Goal: Information Seeking & Learning: Learn about a topic

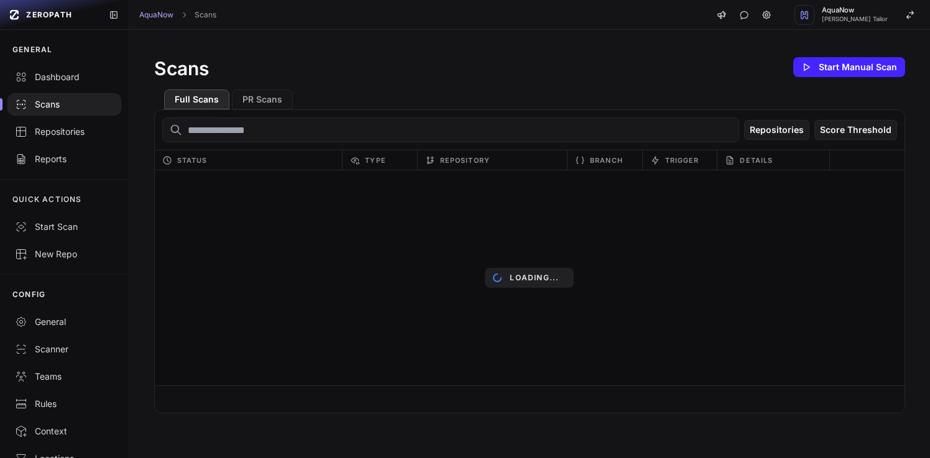
click at [351, 56] on div "Scans Start Manual Scan" at bounding box center [529, 67] width 751 height 25
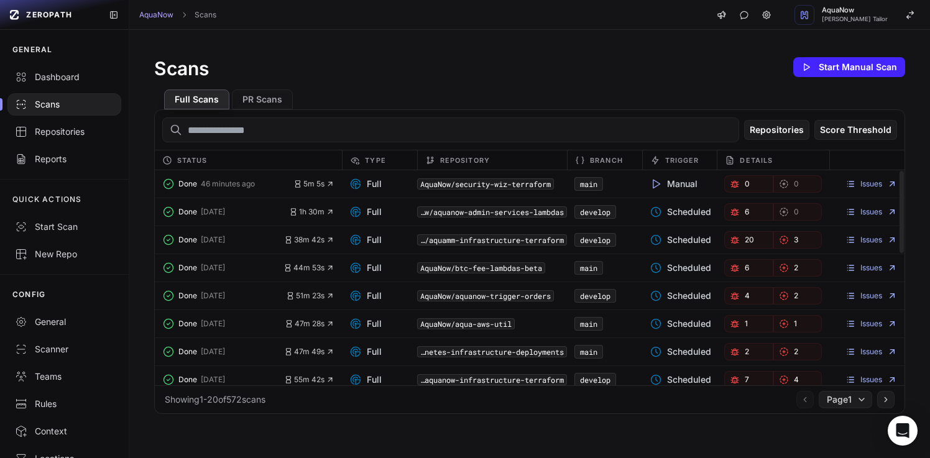
click at [436, 272] on code "AquaNow/btc-fee-lambdas-beta" at bounding box center [481, 267] width 128 height 11
drag, startPoint x: 453, startPoint y: 269, endPoint x: 543, endPoint y: 266, distance: 90.2
click at [543, 266] on code "AquaNow/btc-fee-lambdas-beta" at bounding box center [481, 267] width 128 height 11
copy code "btc-fee-lambdas-beta"
drag, startPoint x: 64, startPoint y: 140, endPoint x: 109, endPoint y: 131, distance: 46.2
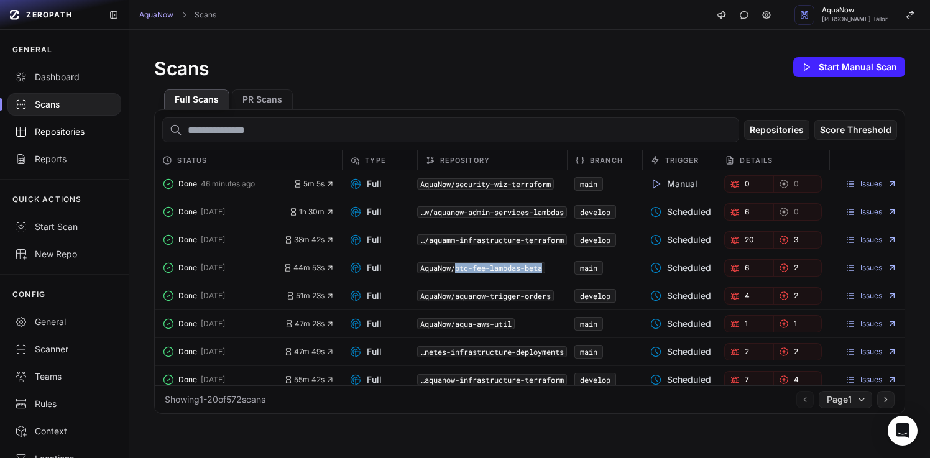
click at [64, 140] on link "Repositories" at bounding box center [64, 131] width 129 height 27
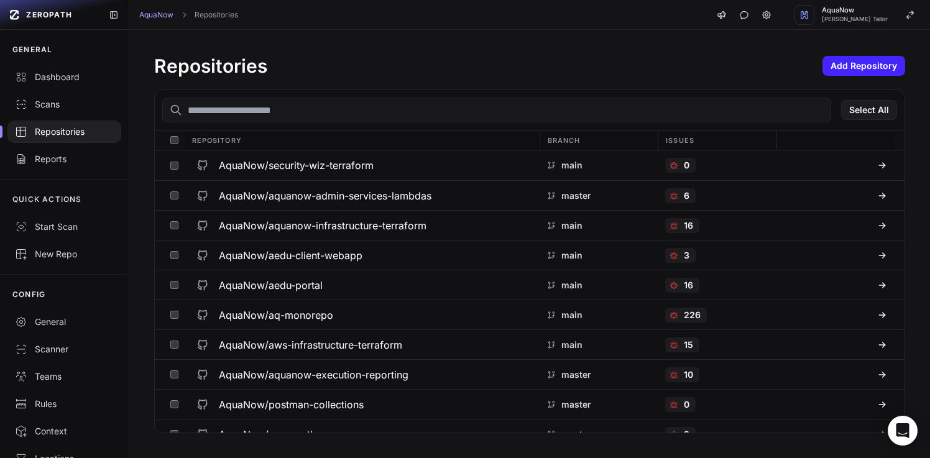
click at [283, 114] on input "text" at bounding box center [496, 110] width 669 height 25
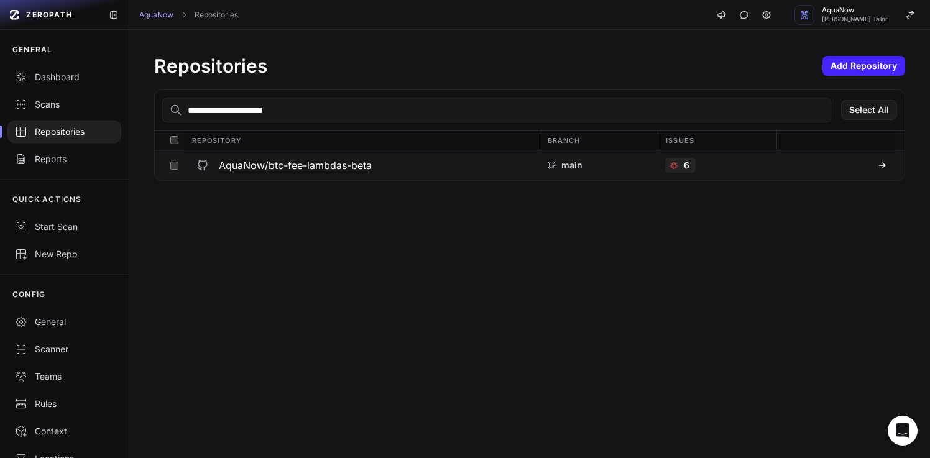
type input "**********"
click at [300, 160] on h3 "AquaNow/btc-fee-lambdas-beta" at bounding box center [295, 165] width 153 height 15
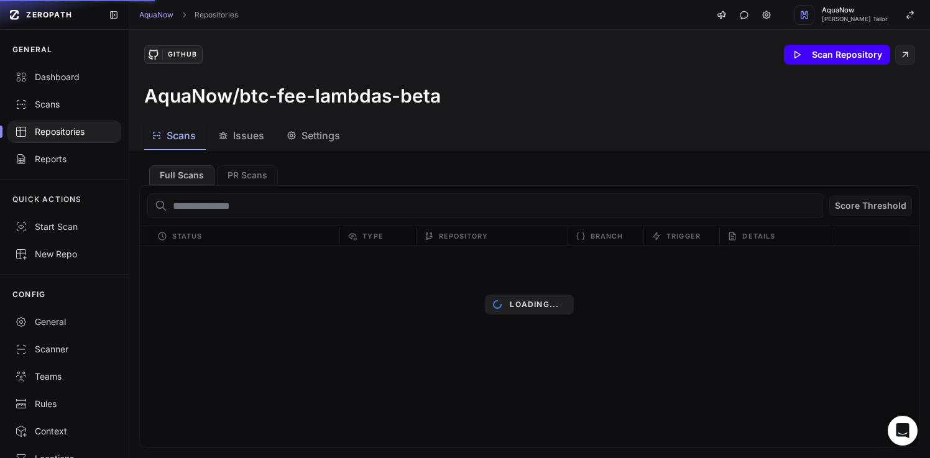
click at [863, 58] on button "Scan Repository" at bounding box center [837, 55] width 106 height 20
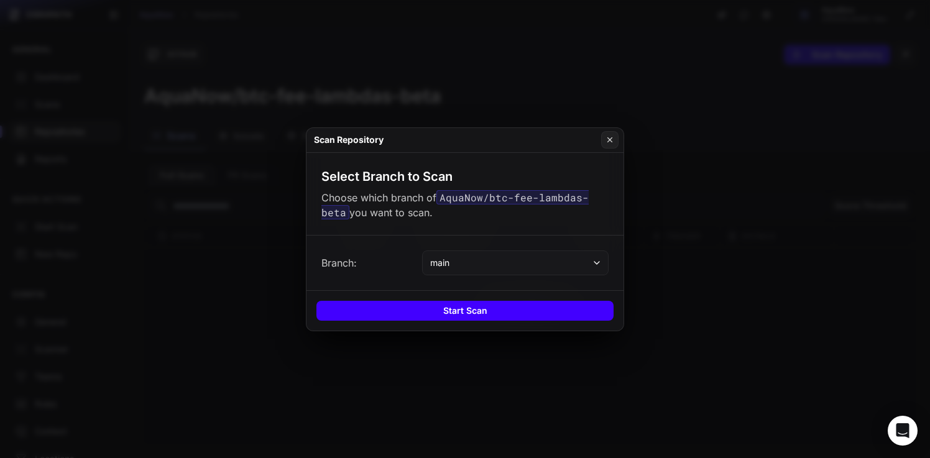
click at [459, 308] on button "Start Scan" at bounding box center [464, 311] width 297 height 20
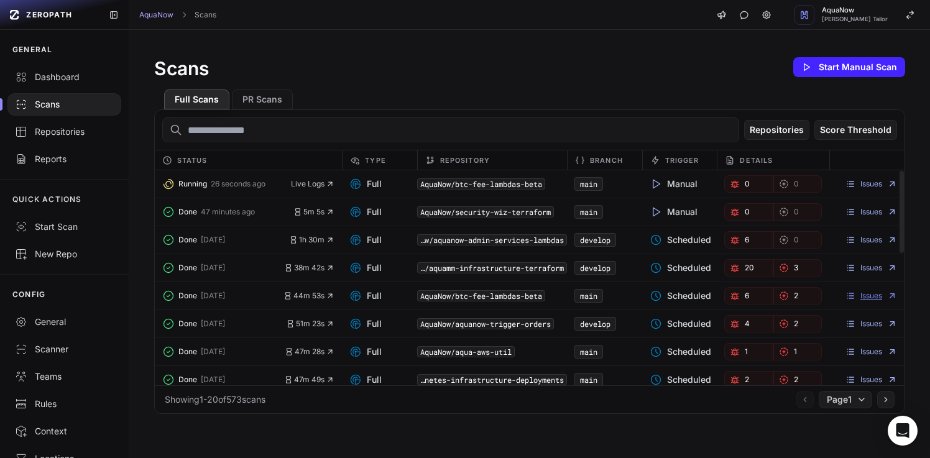
click at [855, 295] on link "Issues" at bounding box center [872, 296] width 52 height 10
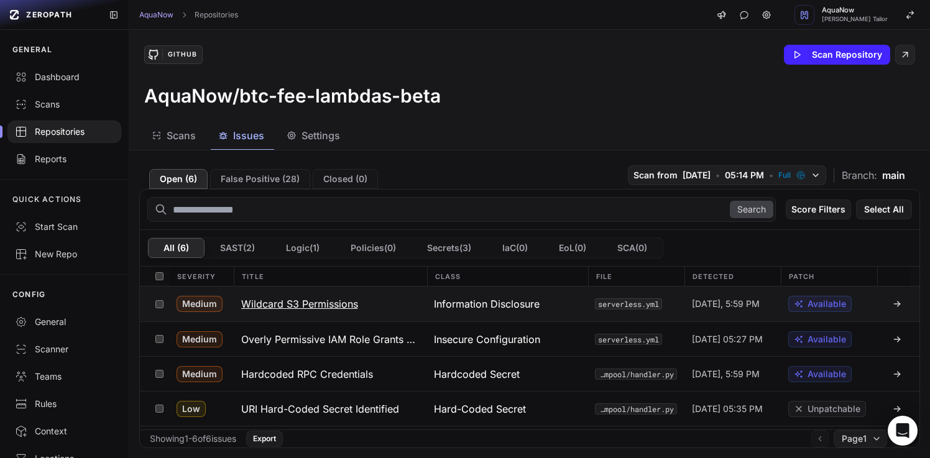
click at [379, 302] on button "Wildcard S3 Permissions" at bounding box center [330, 304] width 193 height 35
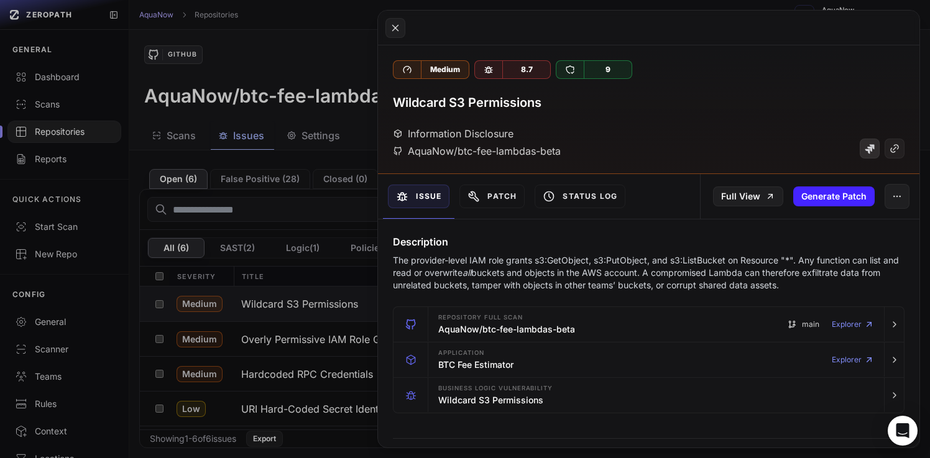
click at [865, 150] on icon at bounding box center [869, 149] width 9 height 9
click at [243, 68] on button at bounding box center [465, 229] width 930 height 458
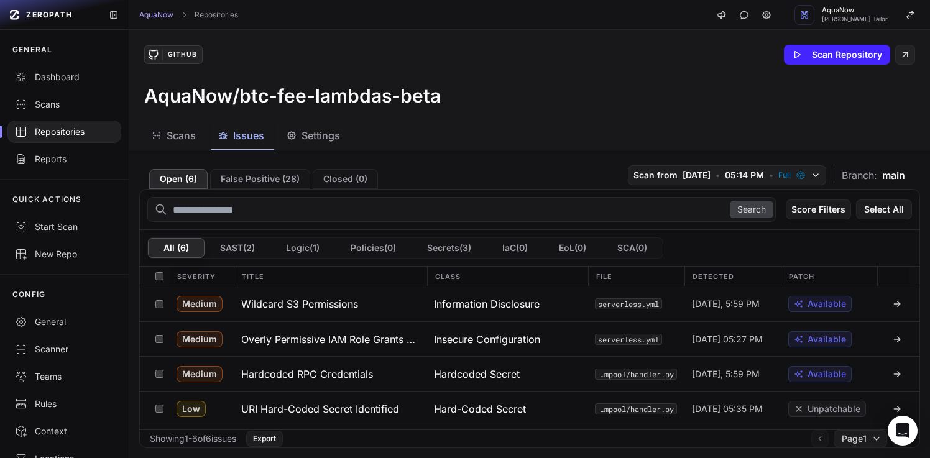
click at [77, 132] on div "Repositories" at bounding box center [64, 132] width 99 height 12
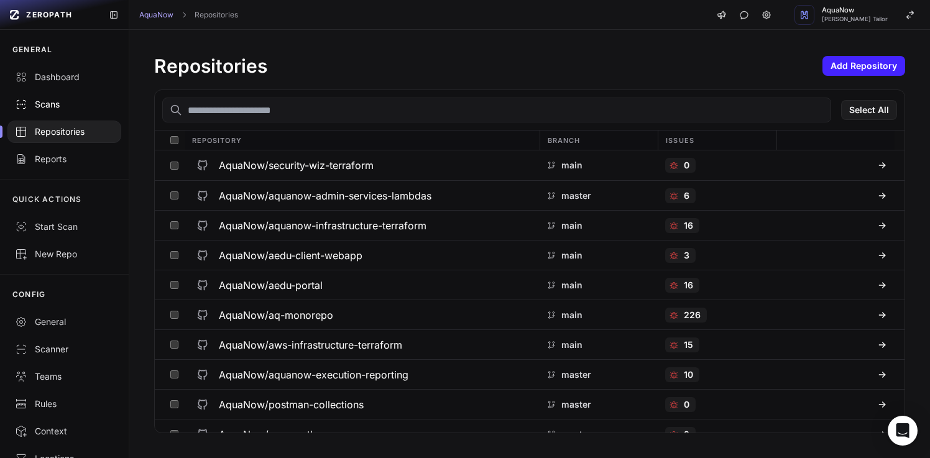
click at [76, 108] on div "Scans" at bounding box center [64, 104] width 99 height 12
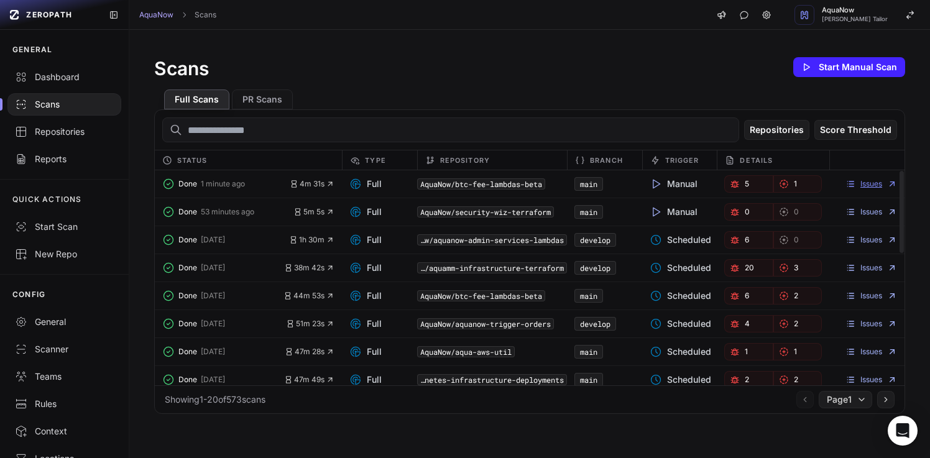
click at [867, 185] on link "Issues" at bounding box center [872, 184] width 52 height 10
drag, startPoint x: 543, startPoint y: 296, endPoint x: 497, endPoint y: 295, distance: 46.0
click at [497, 295] on code "AquaNow/btc-fee-lambdas-beta" at bounding box center [481, 295] width 128 height 11
click at [847, 294] on link "Issues" at bounding box center [872, 296] width 52 height 10
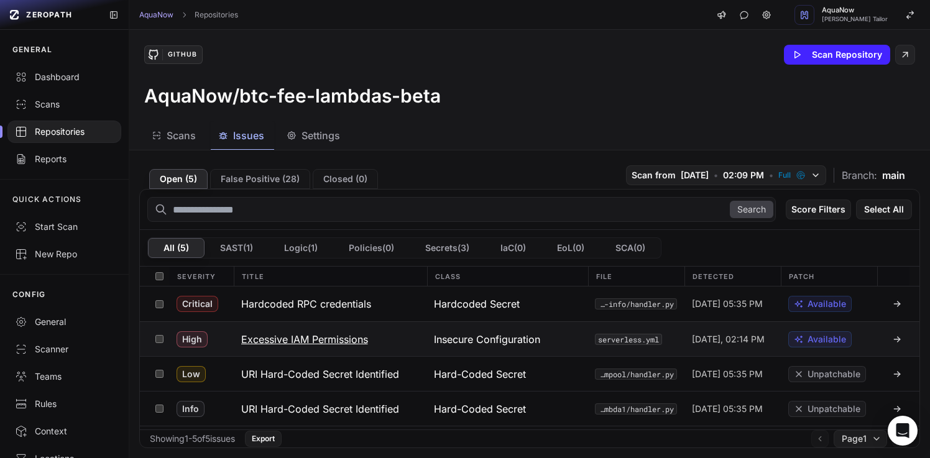
click at [359, 341] on h3 "Excessive IAM Permissions" at bounding box center [304, 339] width 127 height 15
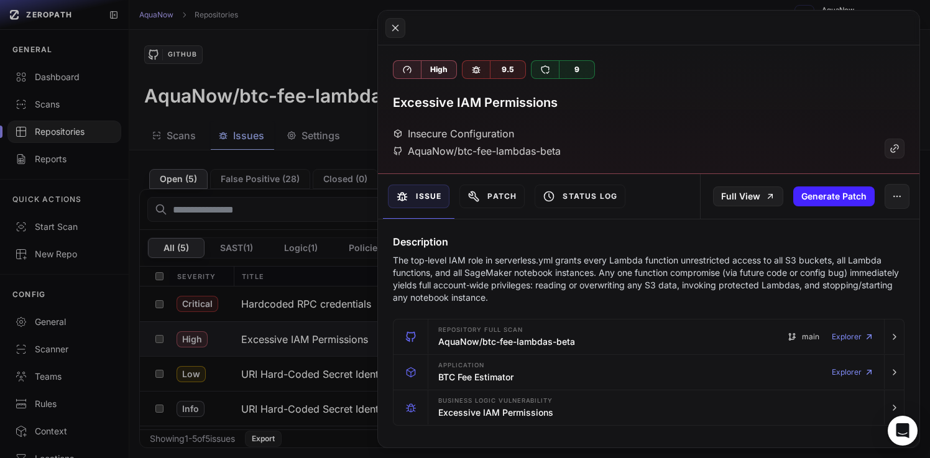
click at [315, 39] on button at bounding box center [465, 229] width 930 height 458
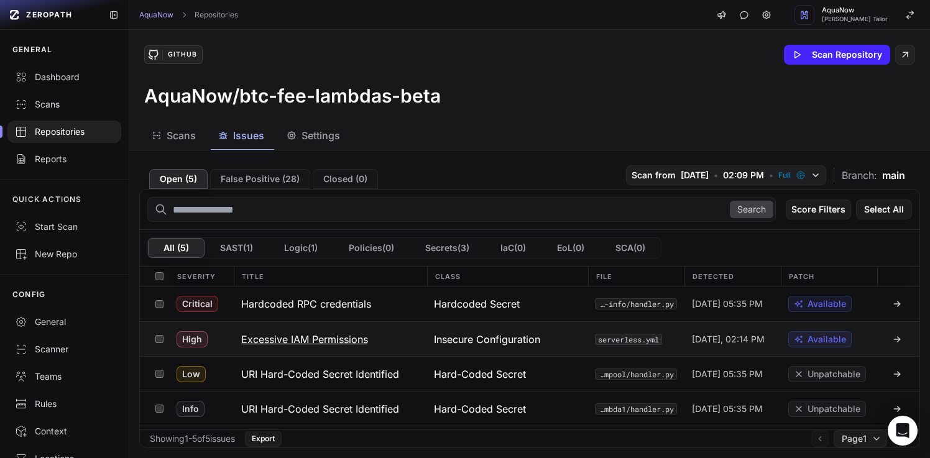
click at [418, 334] on button "Excessive IAM Permissions" at bounding box center [330, 339] width 193 height 34
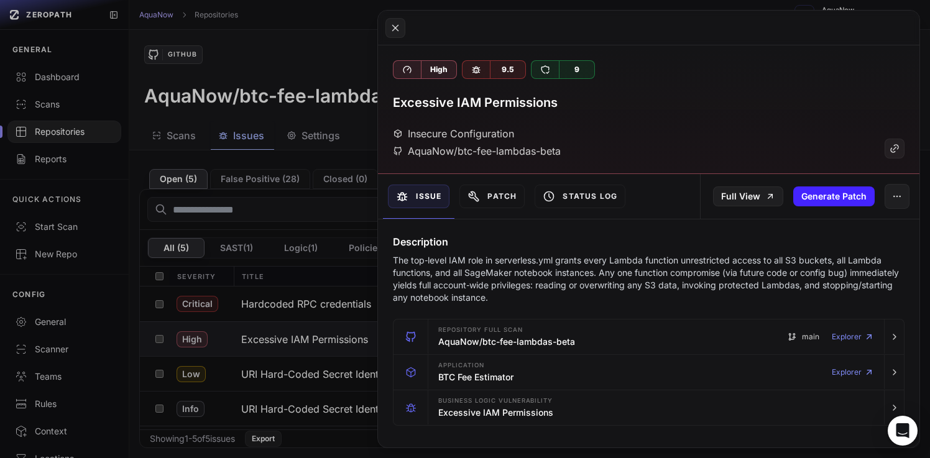
click at [300, 45] on button at bounding box center [465, 229] width 930 height 458
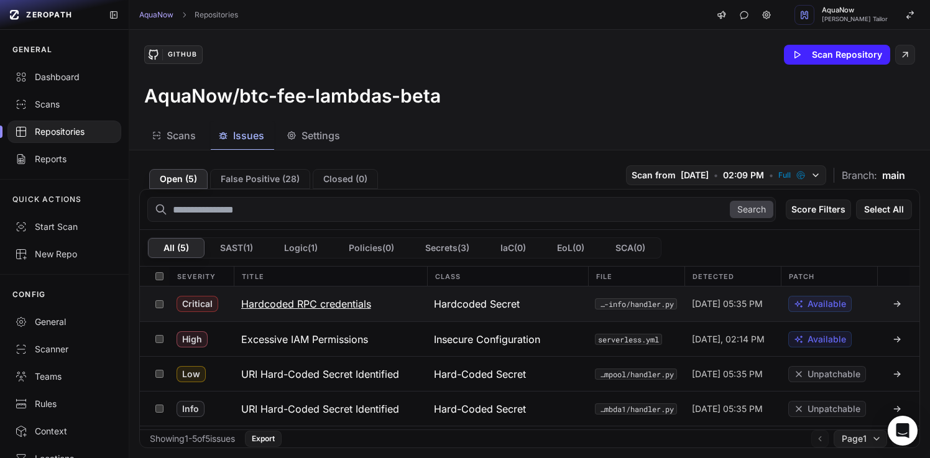
click at [395, 299] on button "Hardcoded RPC credentials" at bounding box center [330, 304] width 193 height 35
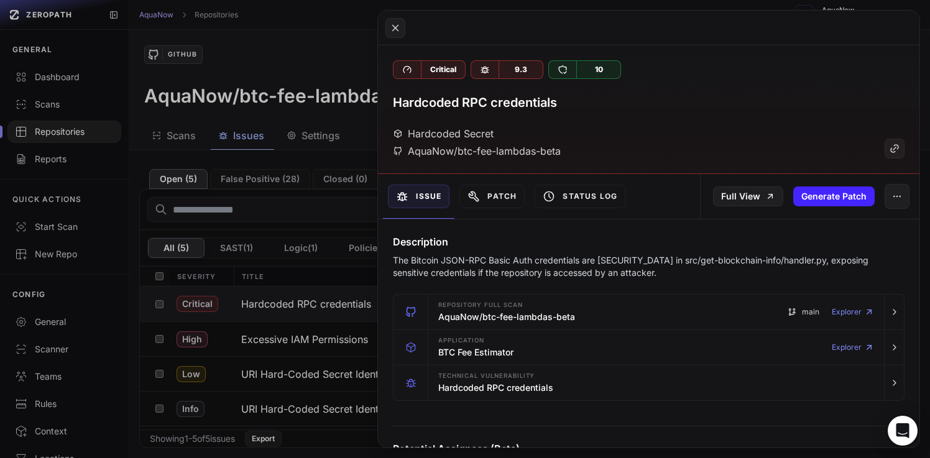
click at [300, 24] on button at bounding box center [465, 229] width 930 height 458
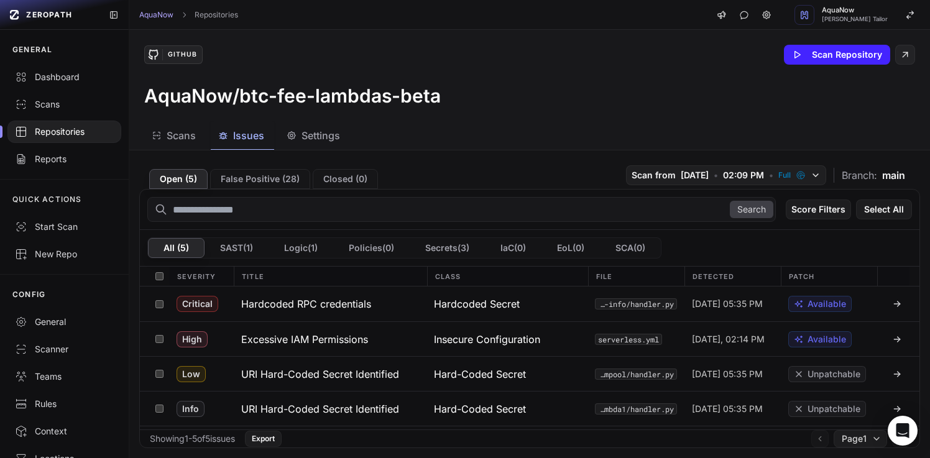
click at [443, 33] on div "GitHub Scan Repository AquaNow/btc-fee-lambdas-beta" at bounding box center [529, 76] width 801 height 92
click at [443, 32] on div "GitHub Scan Repository AquaNow/btc-fee-lambdas-beta" at bounding box center [529, 76] width 801 height 92
click at [454, 17] on div "AquaNow Repositories AquaNow Dhaval Tailor" at bounding box center [529, 15] width 801 height 30
click at [405, 307] on button "Hardcoded RPC credentials" at bounding box center [330, 304] width 193 height 35
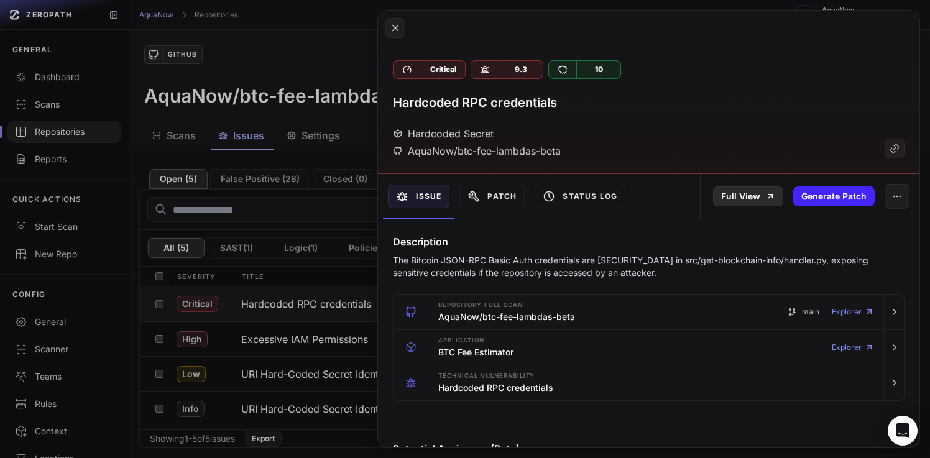
click at [747, 200] on link "Full View" at bounding box center [748, 197] width 70 height 20
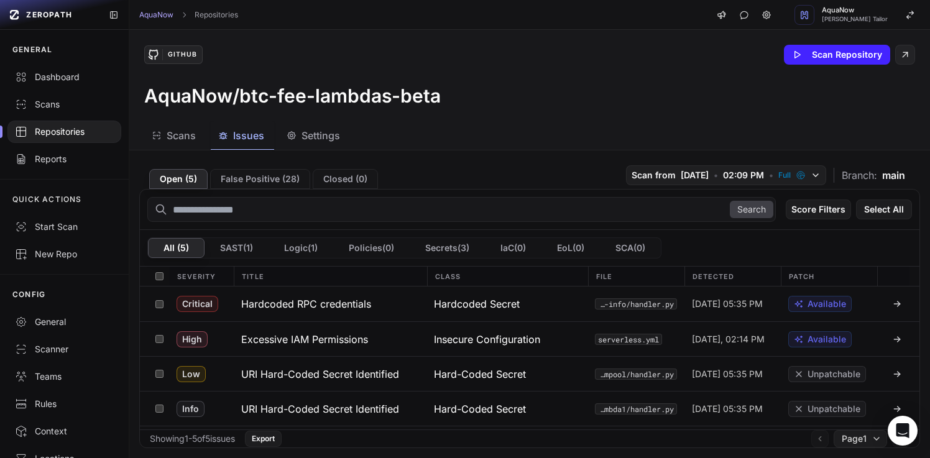
click at [466, 47] on div "GitHub Scan Repository" at bounding box center [529, 55] width 771 height 20
click at [337, 337] on h3 "Excessive IAM Permissions" at bounding box center [304, 339] width 127 height 15
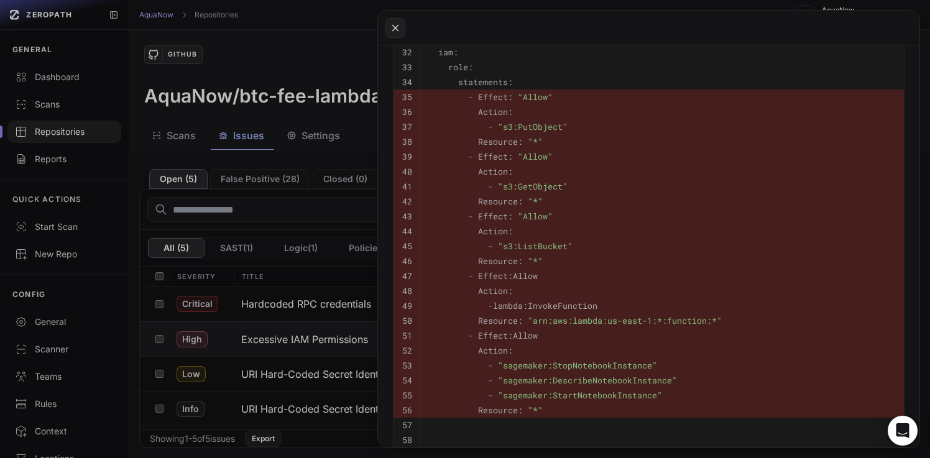
scroll to position [652, 0]
click at [324, 57] on button at bounding box center [465, 229] width 930 height 458
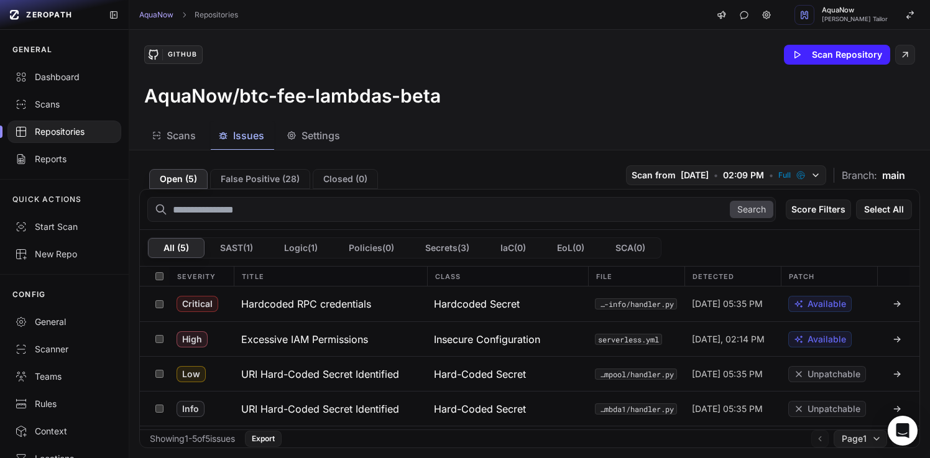
click at [476, 57] on div "GitHub Scan Repository" at bounding box center [529, 55] width 771 height 20
click at [346, 22] on div "AquaNow Repositories AquaNow Dhaval Tailor" at bounding box center [529, 15] width 801 height 30
click at [376, 36] on div "GitHub Scan Repository AquaNow/btc-fee-lambdas-beta" at bounding box center [529, 76] width 801 height 92
click at [427, 13] on div "AquaNow Repositories AquaNow Dhaval Tailor" at bounding box center [529, 15] width 801 height 30
click at [432, 28] on div "AquaNow Repositories AquaNow Dhaval Tailor" at bounding box center [529, 15] width 801 height 30
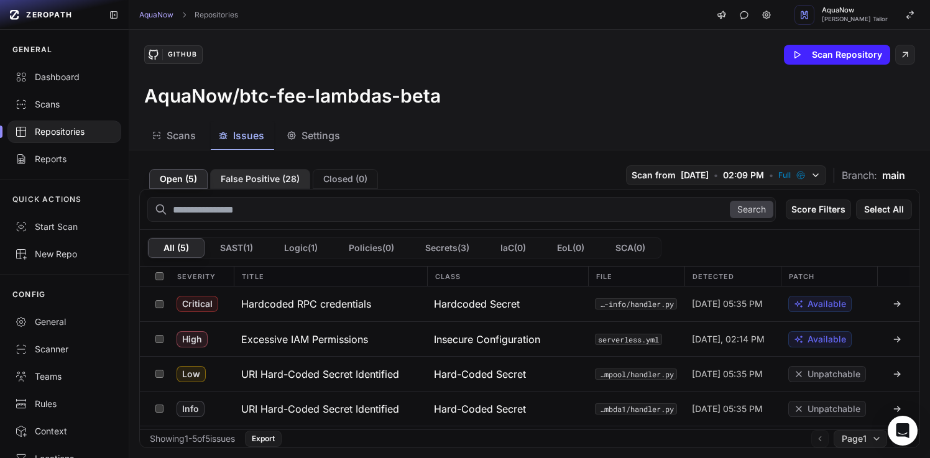
click at [259, 182] on button "False Positive ( 28 )" at bounding box center [260, 179] width 100 height 20
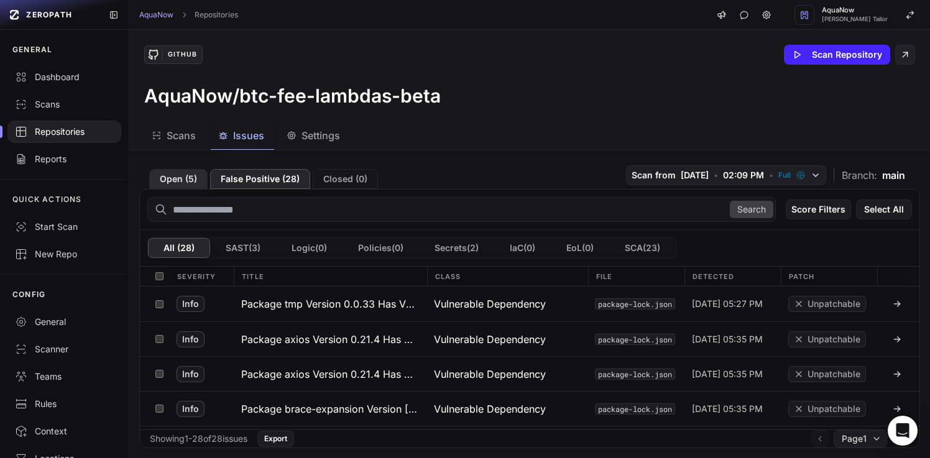
click at [185, 172] on button "Open ( 5 )" at bounding box center [178, 179] width 58 height 20
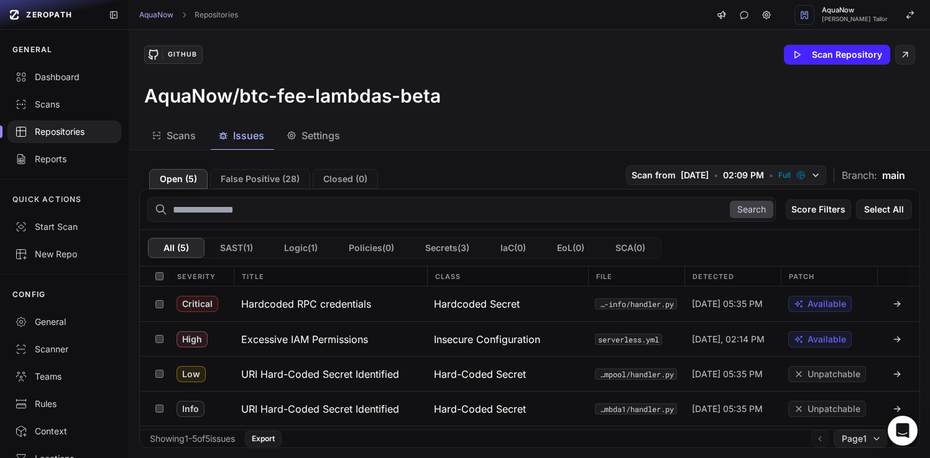
click at [422, 166] on div "Open ( 5 ) False Positive ( 28 ) Closed ( 0 ) Scan from 8/20/2025 • 02:09 PM • …" at bounding box center [529, 174] width 781 height 29
click at [337, 183] on button "Closed ( 0 )" at bounding box center [345, 179] width 65 height 20
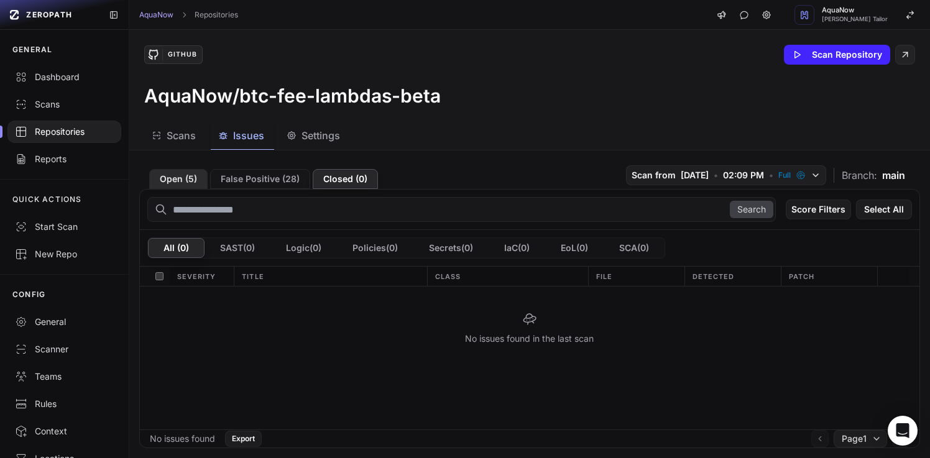
click at [179, 182] on button "Open ( 5 )" at bounding box center [178, 179] width 58 height 20
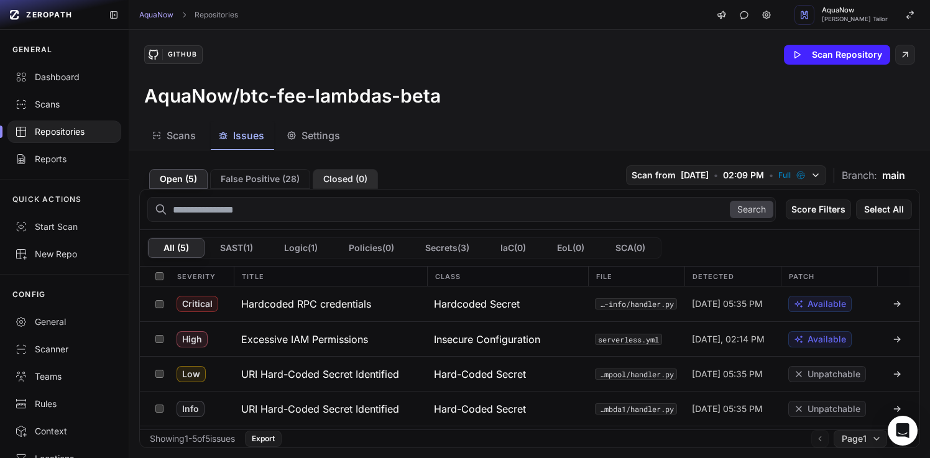
click at [349, 178] on button "Closed ( 0 )" at bounding box center [345, 179] width 65 height 20
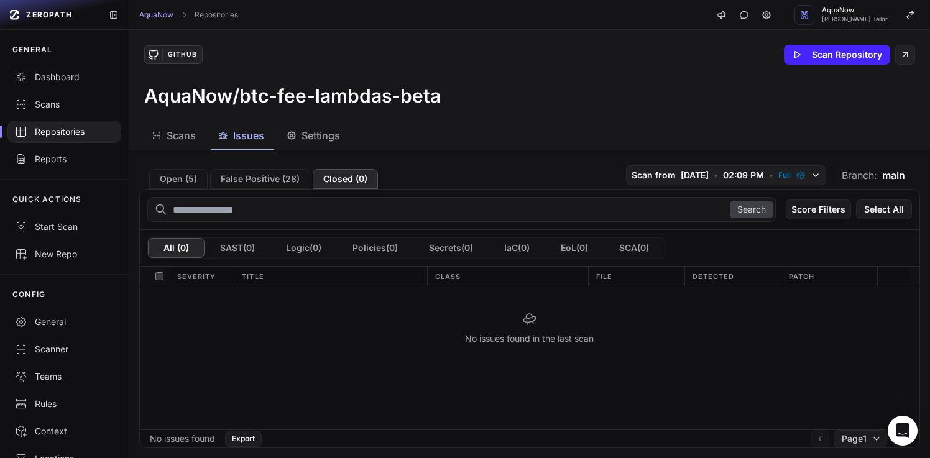
click at [187, 180] on button "Open ( 5 )" at bounding box center [178, 179] width 58 height 20
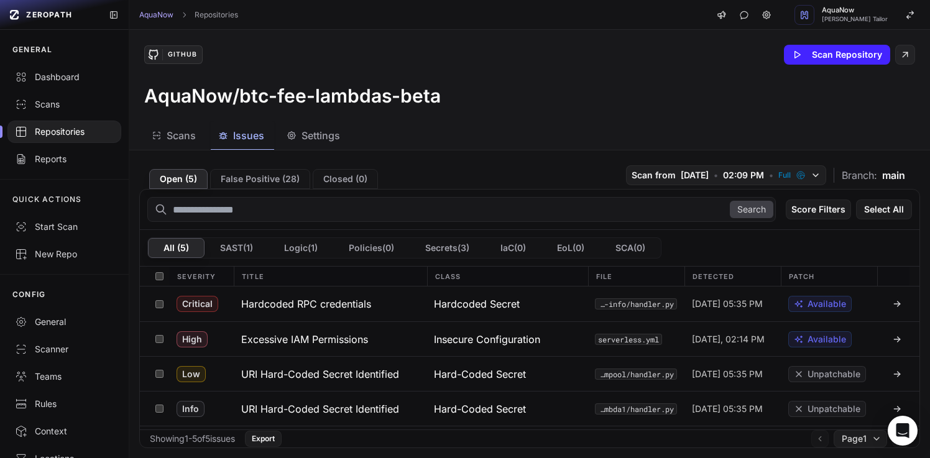
click at [412, 168] on div "Open ( 5 ) False Positive ( 28 ) Closed ( 0 ) Scan from 8/20/2025 • 02:09 PM • …" at bounding box center [529, 174] width 781 height 29
click at [440, 170] on div "Open ( 5 ) False Positive ( 28 ) Closed ( 0 ) Scan from 8/20/2025 • 02:09 PM • …" at bounding box center [529, 174] width 781 height 29
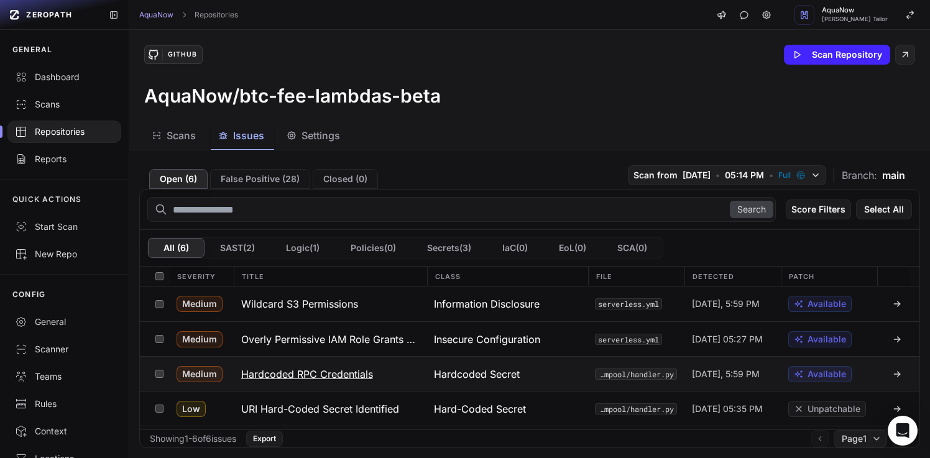
click at [406, 374] on button "Hardcoded RPC Credentials" at bounding box center [330, 374] width 193 height 34
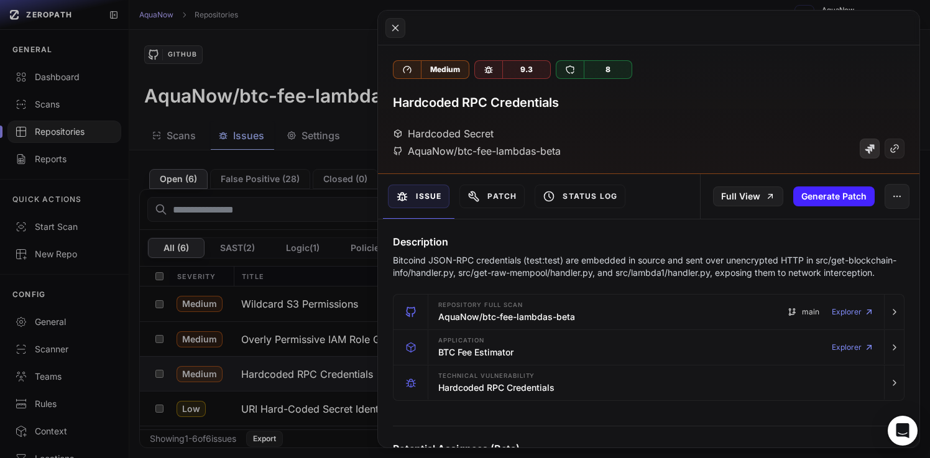
click at [865, 150] on icon at bounding box center [870, 149] width 10 height 10
click at [346, 48] on button at bounding box center [465, 229] width 930 height 458
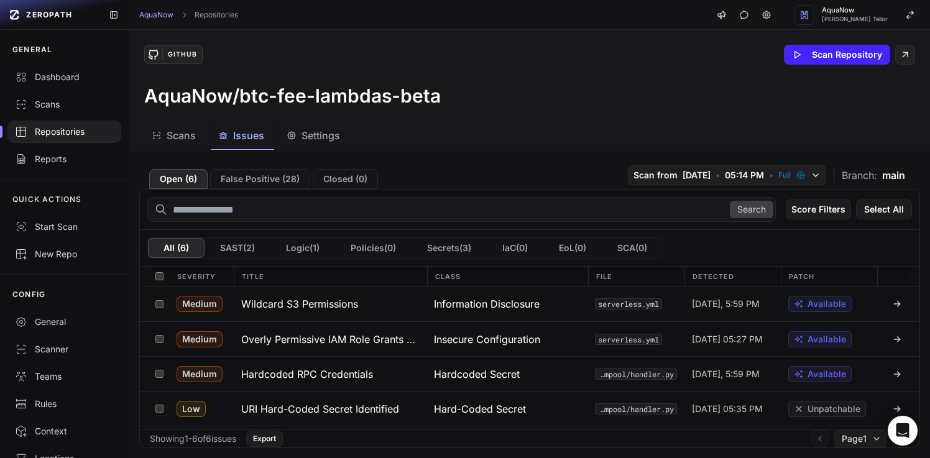
click at [426, 168] on div "Open ( 6 ) False Positive ( 28 ) Closed ( 0 ) Scan from [DATE] • 05:14 PM • Ful…" at bounding box center [529, 174] width 781 height 29
click at [447, 147] on div "Scans Issues Settings" at bounding box center [514, 136] width 771 height 28
click at [389, 302] on button "Wildcard S3 Permissions" at bounding box center [330, 304] width 193 height 35
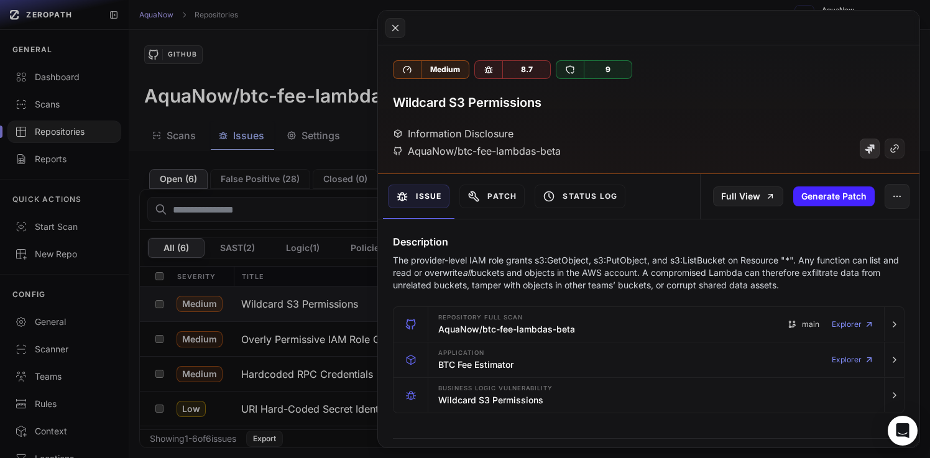
click at [865, 151] on icon at bounding box center [870, 149] width 10 height 10
click at [343, 57] on button at bounding box center [465, 229] width 930 height 458
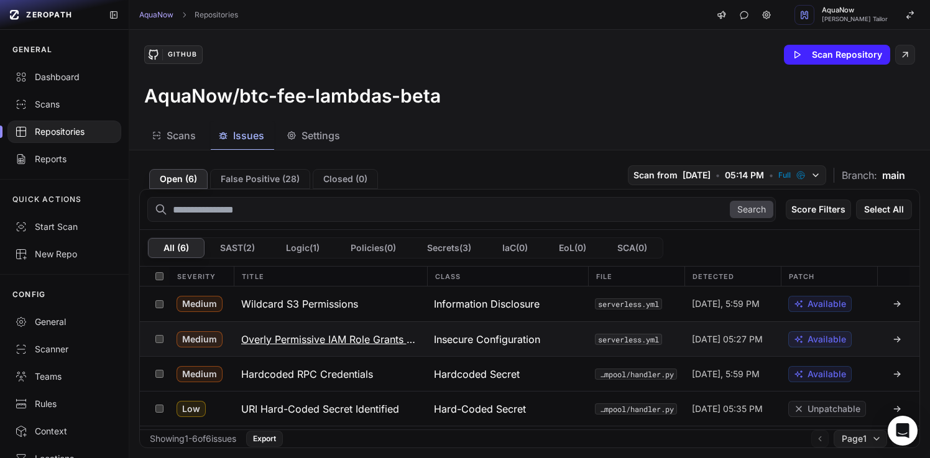
click at [382, 338] on h3 "Overly Permissive IAM Role Grants Excessive S3 and Lambda Permissions" at bounding box center [330, 339] width 178 height 15
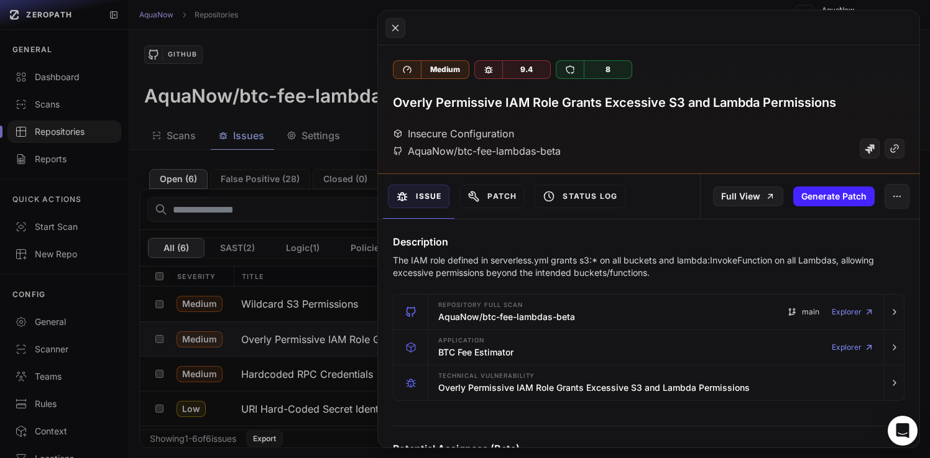
click at [283, 67] on button at bounding box center [465, 229] width 930 height 458
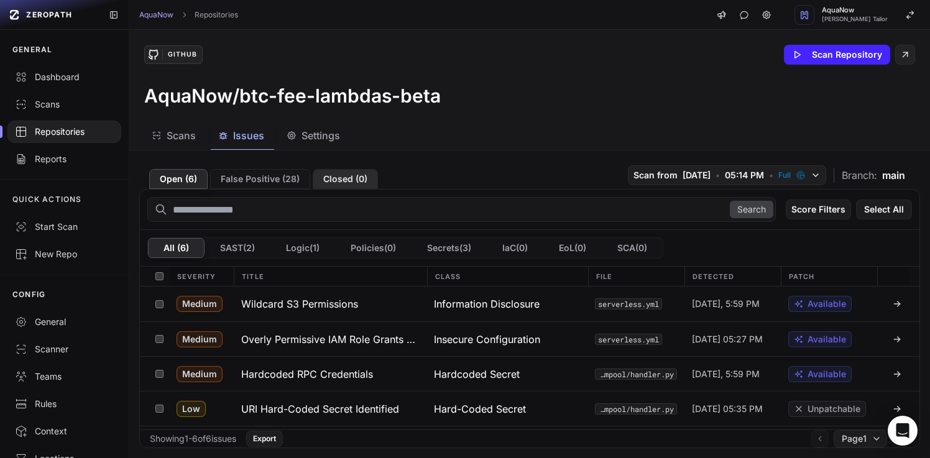
click at [320, 174] on button "Closed ( 0 )" at bounding box center [345, 179] width 65 height 20
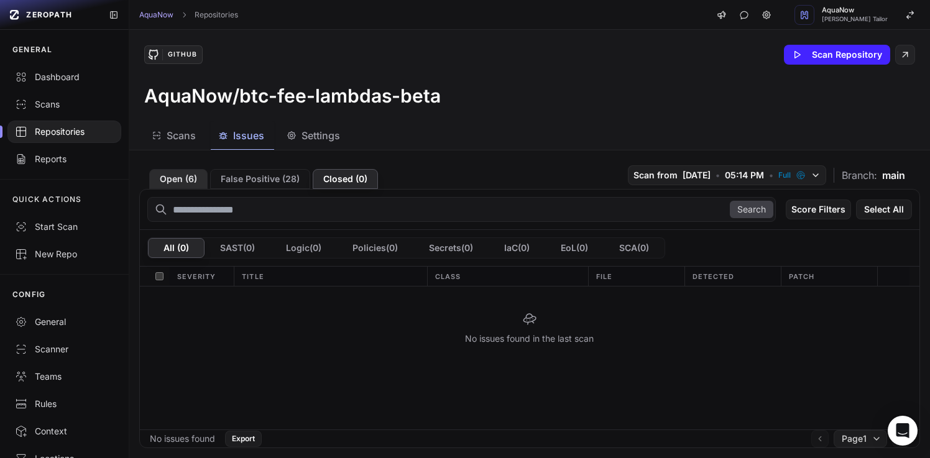
click at [187, 177] on button "Open ( 6 )" at bounding box center [178, 179] width 58 height 20
